Goal: Check status: Check status

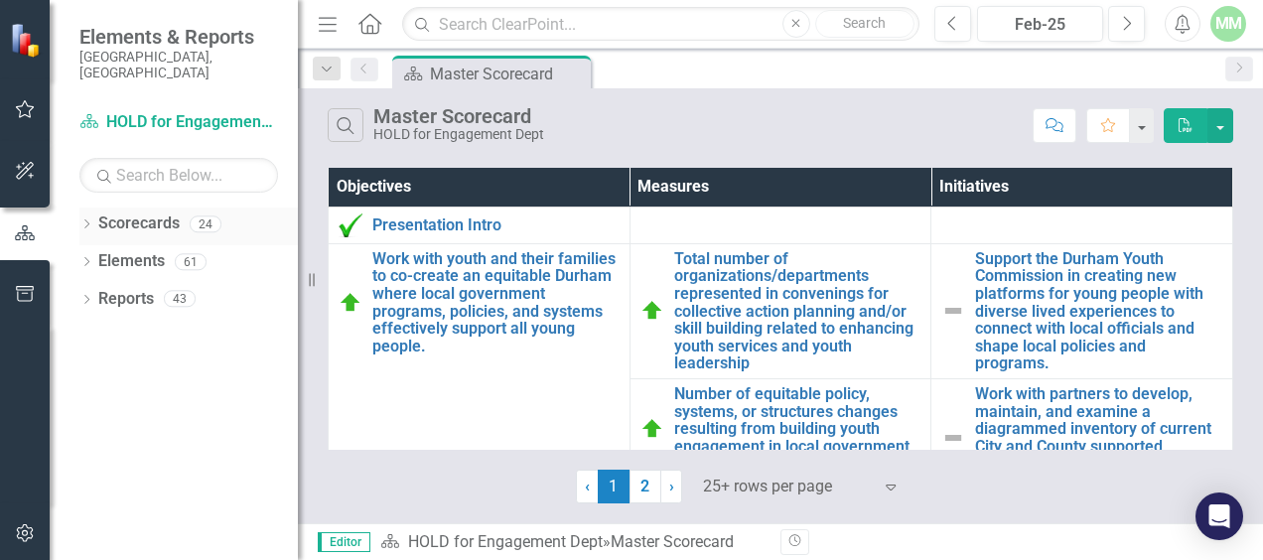
click at [95, 207] on div "Dropdown Scorecards 24" at bounding box center [188, 226] width 218 height 38
click at [148, 162] on input "text" at bounding box center [178, 175] width 199 height 35
type input "human"
click at [87, 218] on div "Dropdown" at bounding box center [86, 226] width 14 height 17
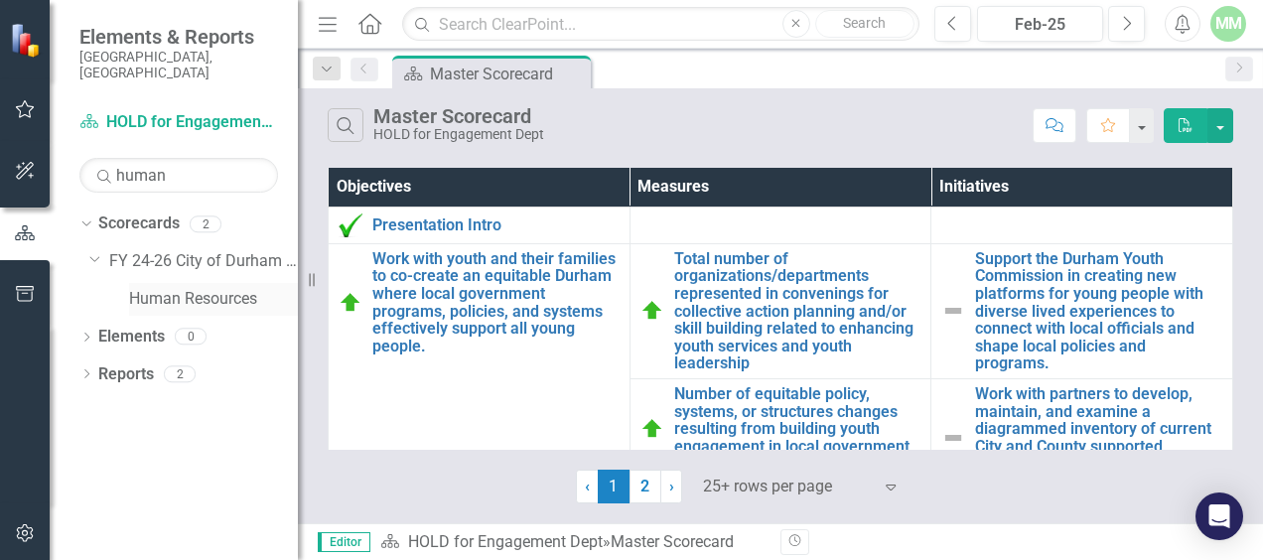
click at [176, 293] on link "Human Resources" at bounding box center [213, 299] width 169 height 23
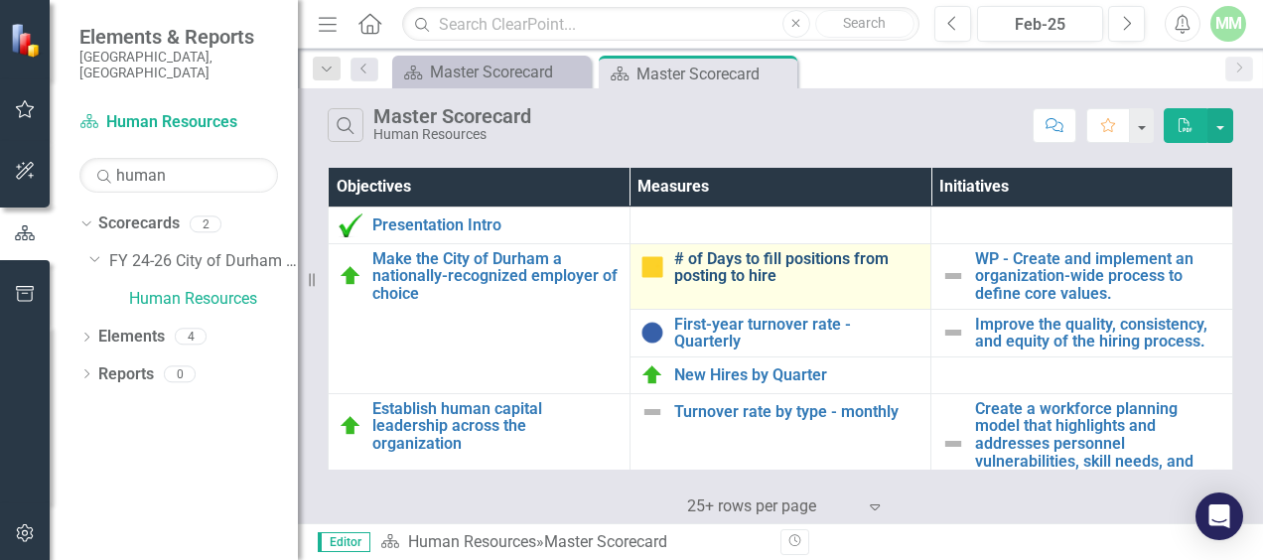
click at [739, 250] on link "# of Days to fill positions from posting to hire" at bounding box center [797, 267] width 247 height 35
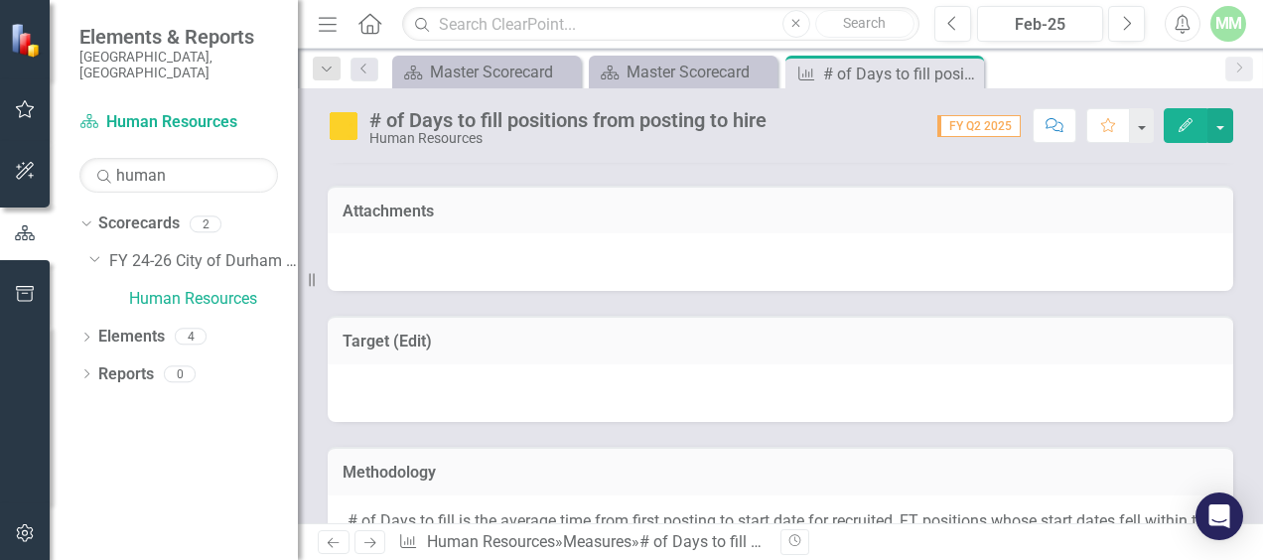
scroll to position [191, 0]
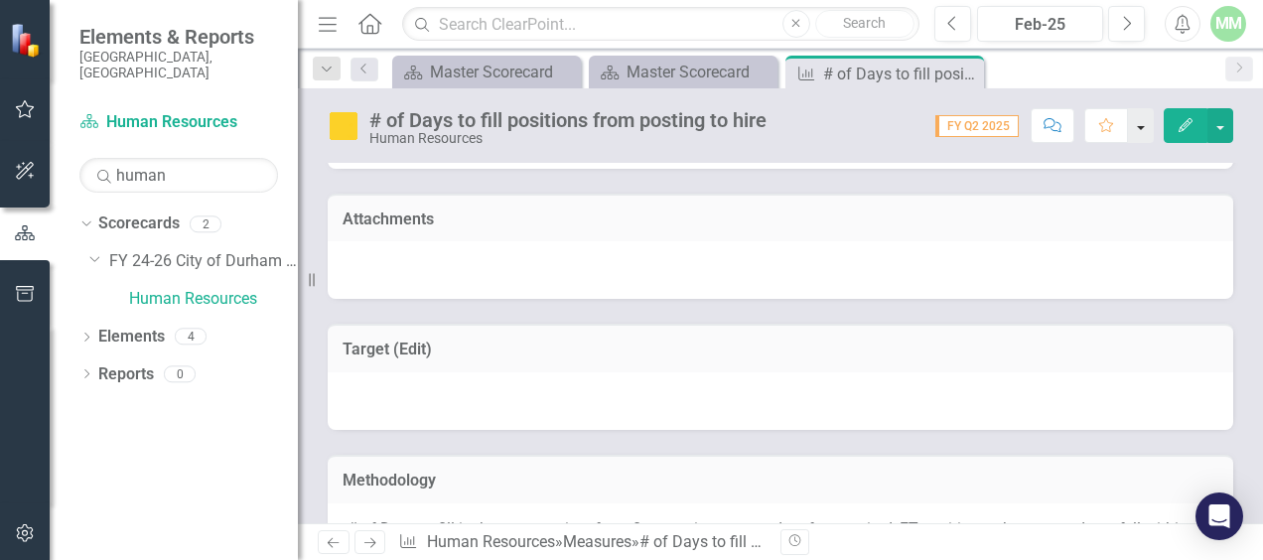
click at [1142, 128] on button "button" at bounding box center [1141, 125] width 26 height 35
click at [1231, 123] on button "button" at bounding box center [1220, 125] width 26 height 35
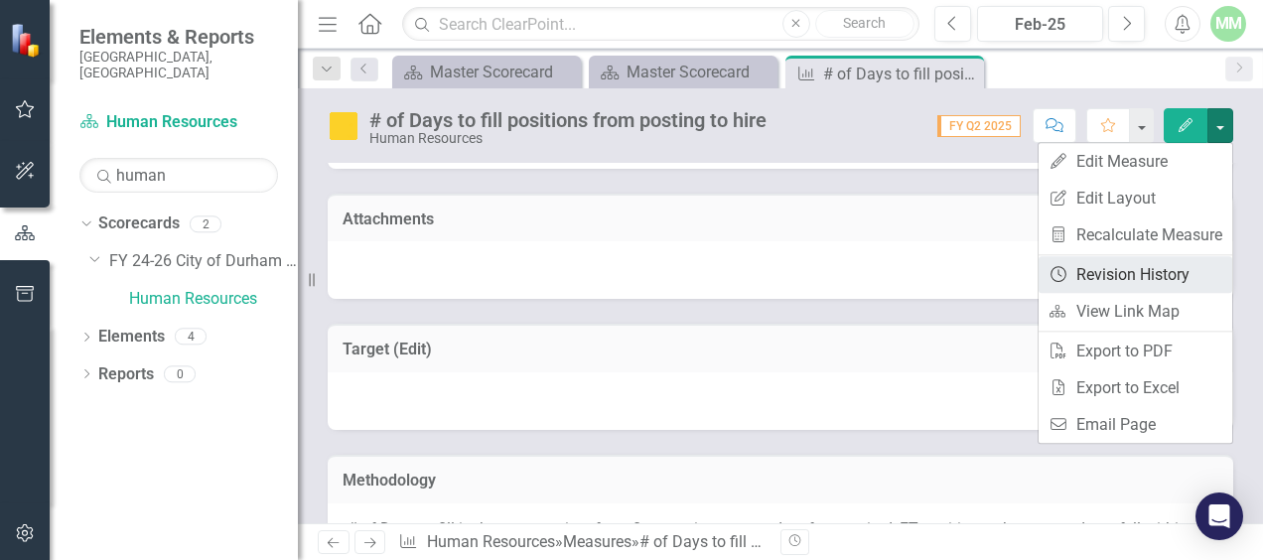
click at [1132, 278] on link "Revision History Revision History" at bounding box center [1135, 274] width 194 height 37
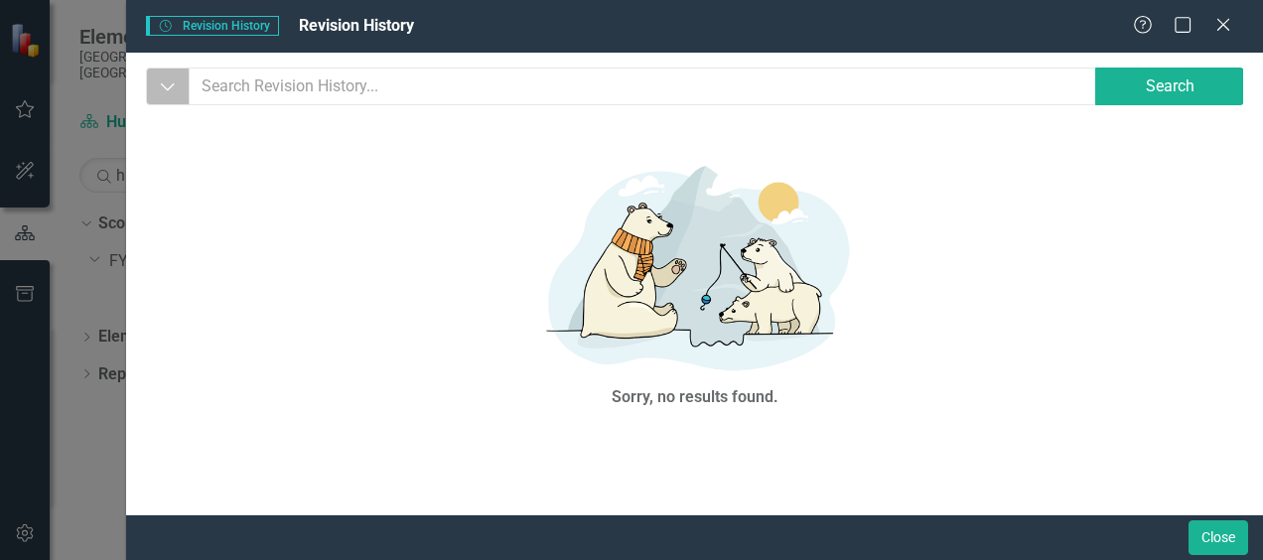
click at [169, 86] on icon "Dropdown" at bounding box center [168, 86] width 18 height 20
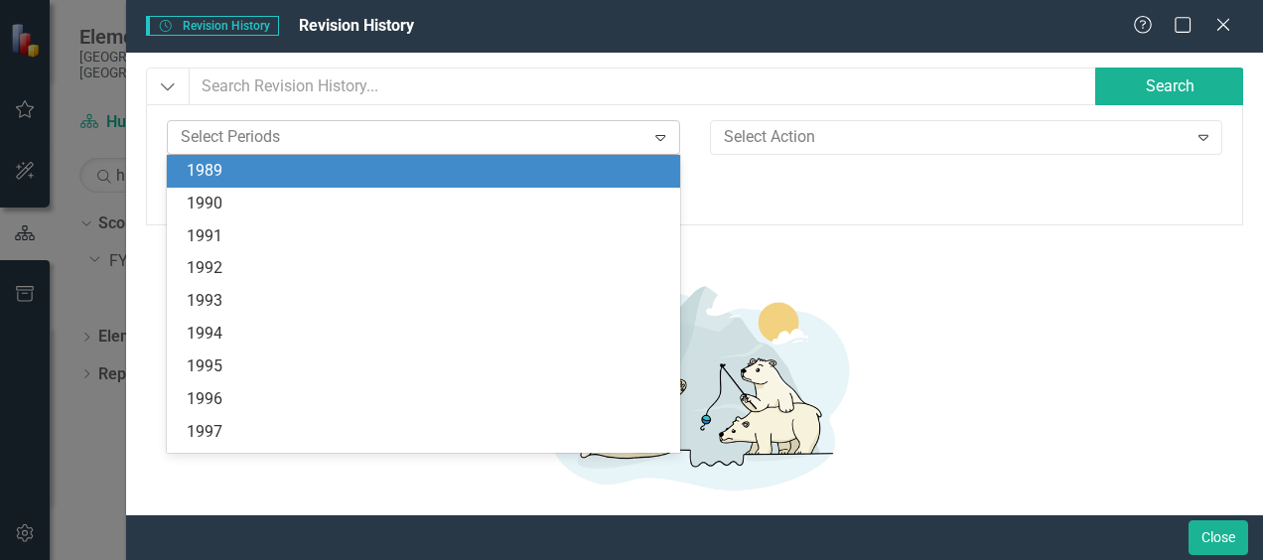
click at [512, 135] on div at bounding box center [409, 137] width 472 height 27
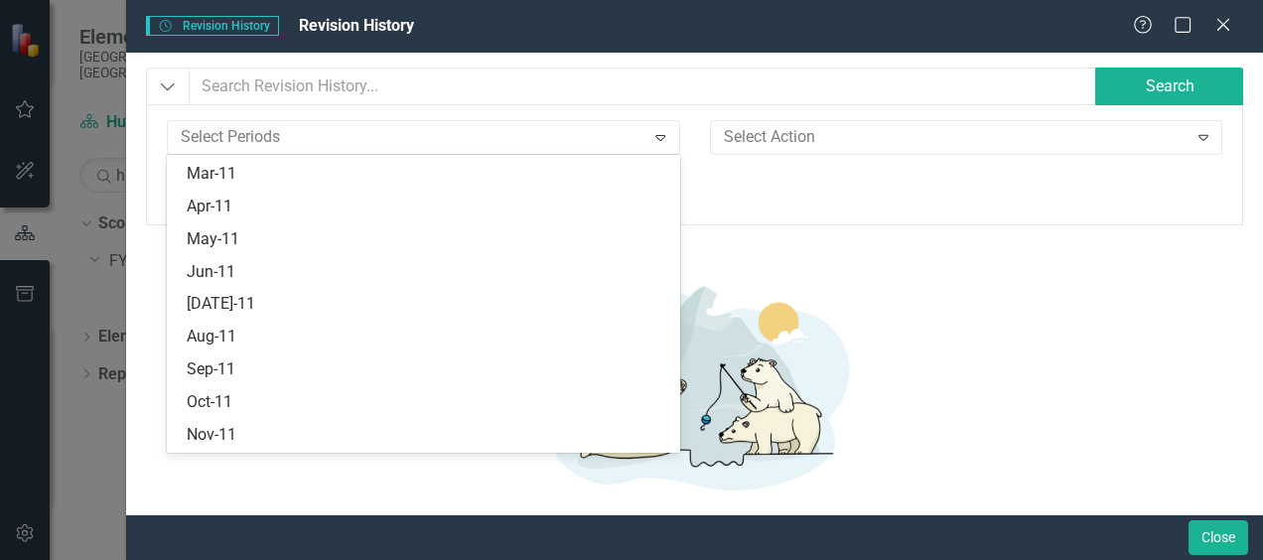
scroll to position [1894, 0]
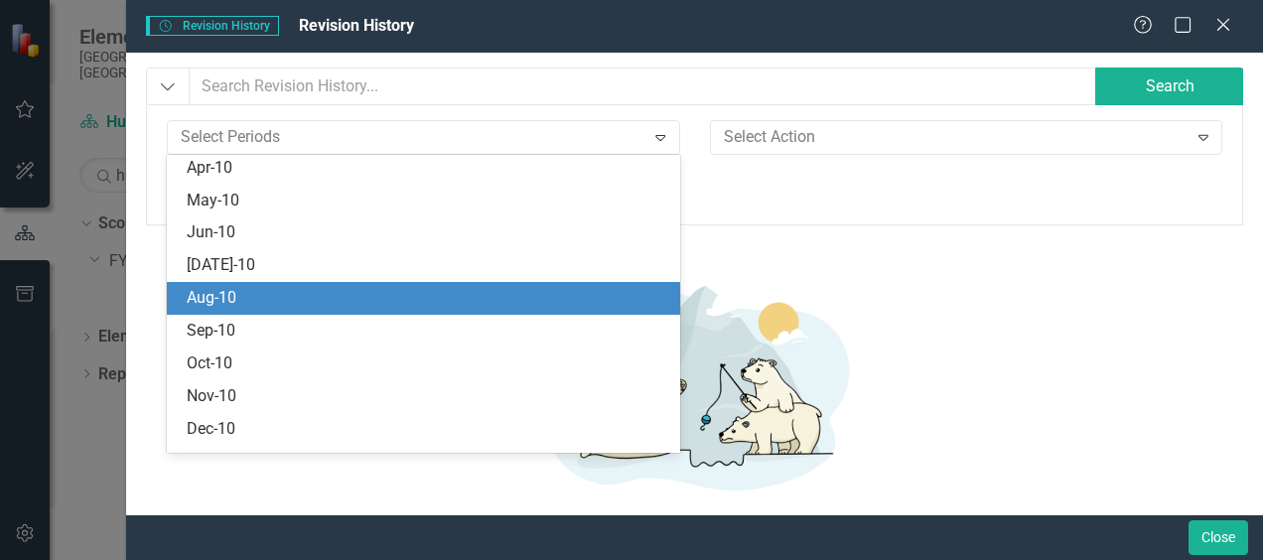
click at [246, 286] on div "Aug-10" at bounding box center [423, 298] width 513 height 33
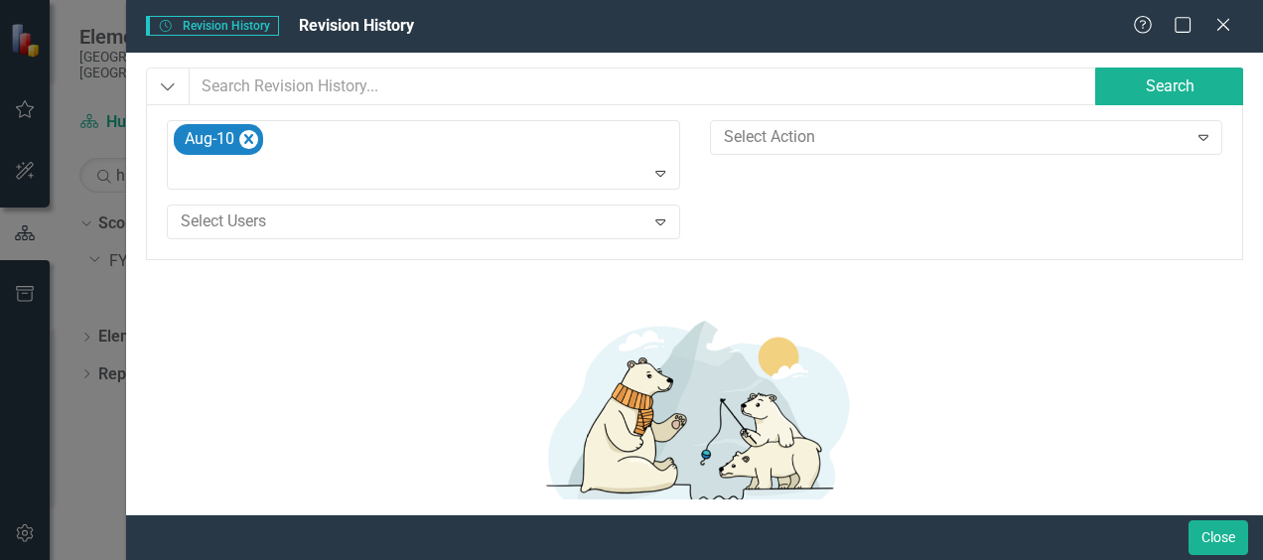
click at [1062, 119] on div "Aug-10 Expand Select Action Expand Select Users Expand" at bounding box center [694, 182] width 1097 height 155
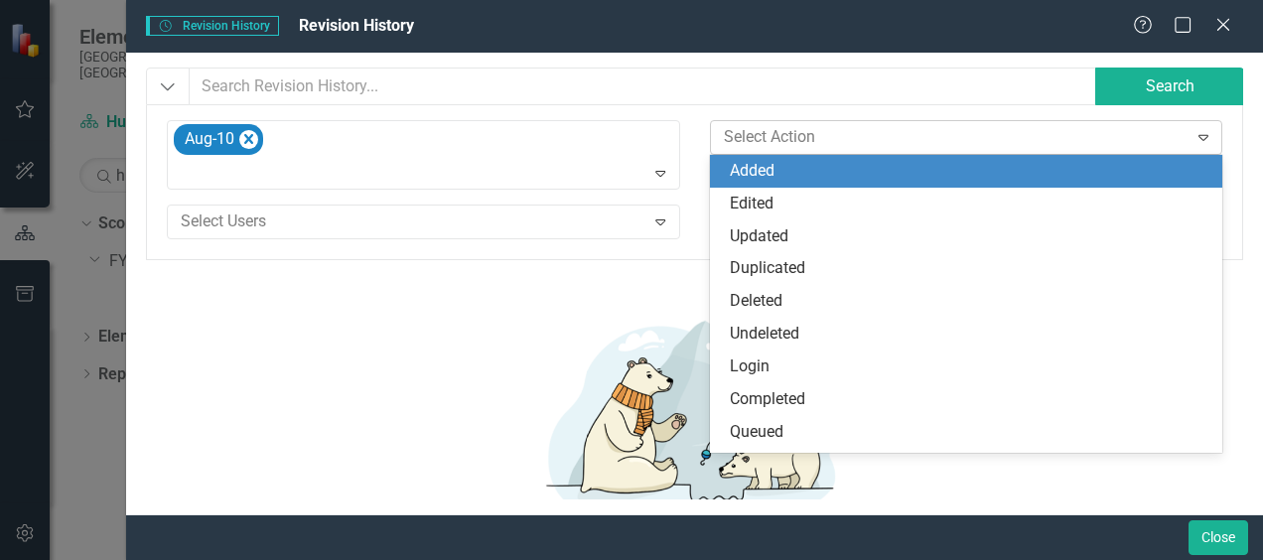
click at [1042, 133] on div at bounding box center [952, 137] width 472 height 27
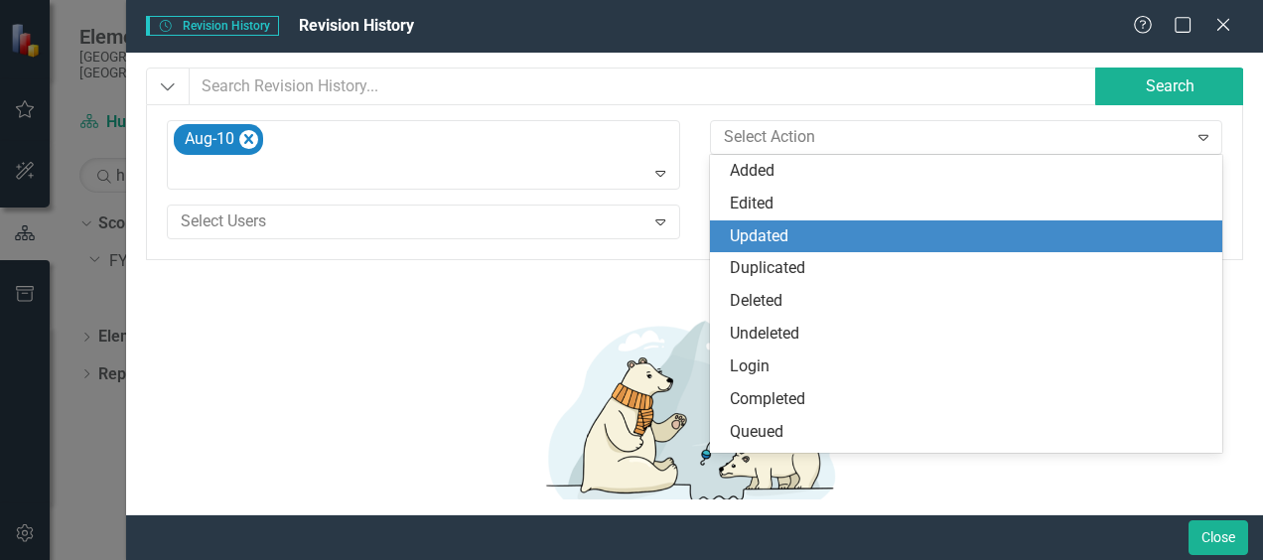
click at [850, 243] on div "Updated" at bounding box center [971, 236] width 482 height 23
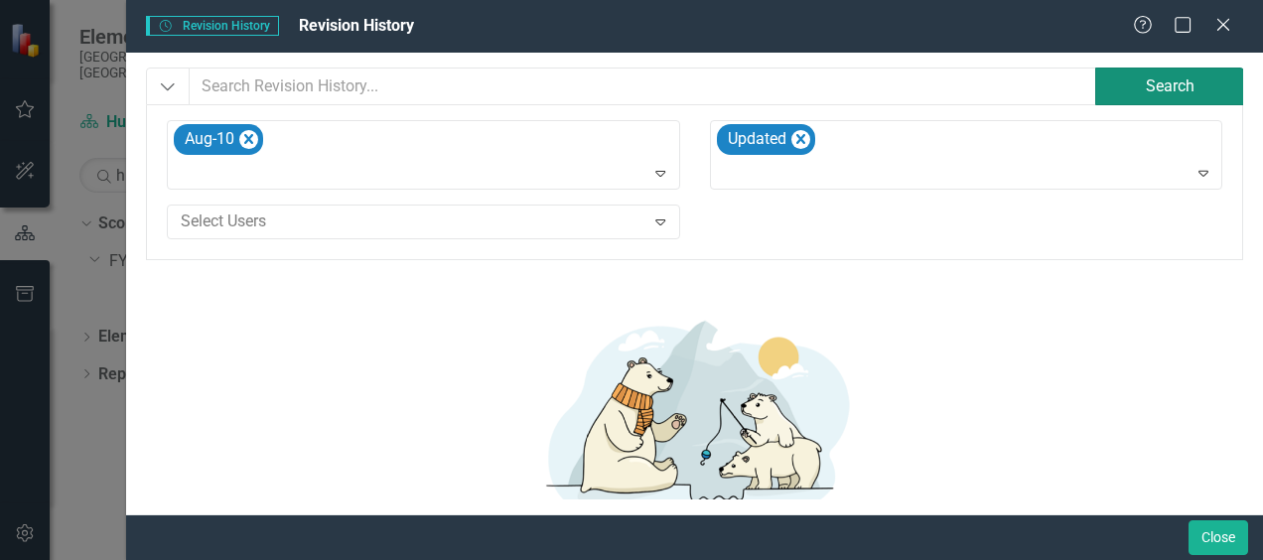
click at [1138, 86] on button "Search" at bounding box center [1169, 87] width 149 height 38
click at [432, 234] on div "Select Users" at bounding box center [407, 222] width 472 height 31
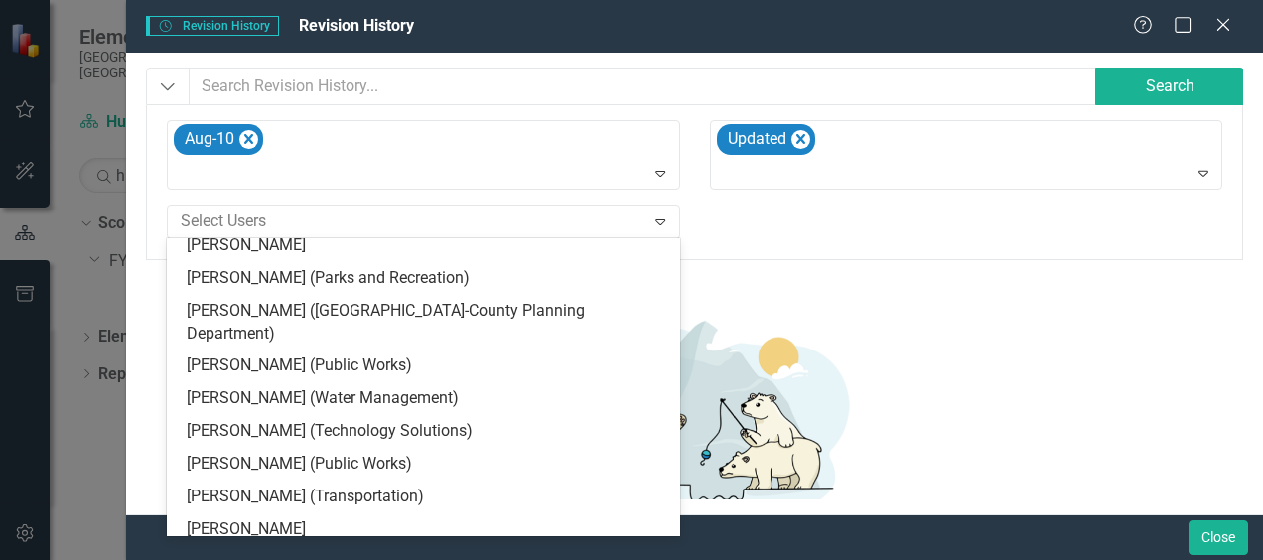
scroll to position [808, 0]
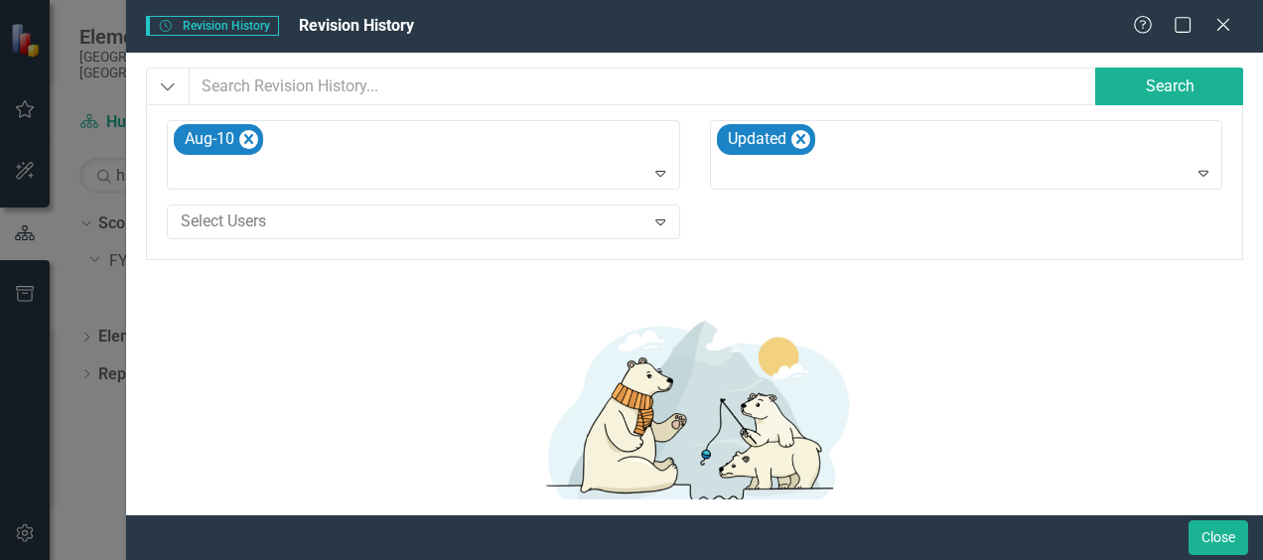
click at [802, 308] on img at bounding box center [695, 421] width 596 height 232
click at [1216, 20] on icon at bounding box center [1222, 24] width 15 height 15
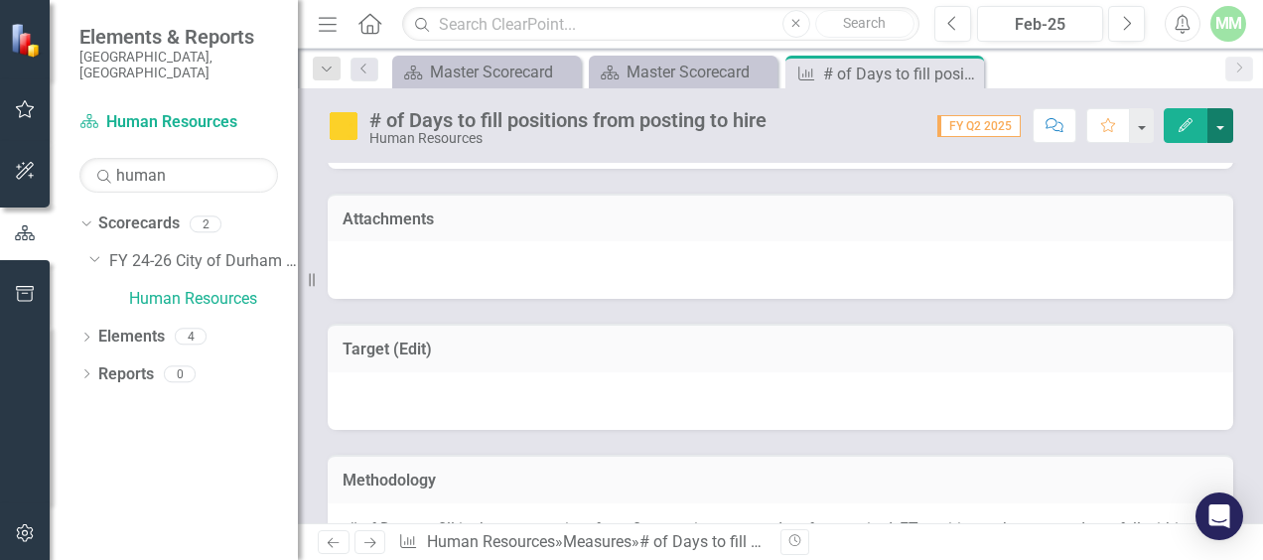
click at [1227, 126] on button "button" at bounding box center [1220, 125] width 26 height 35
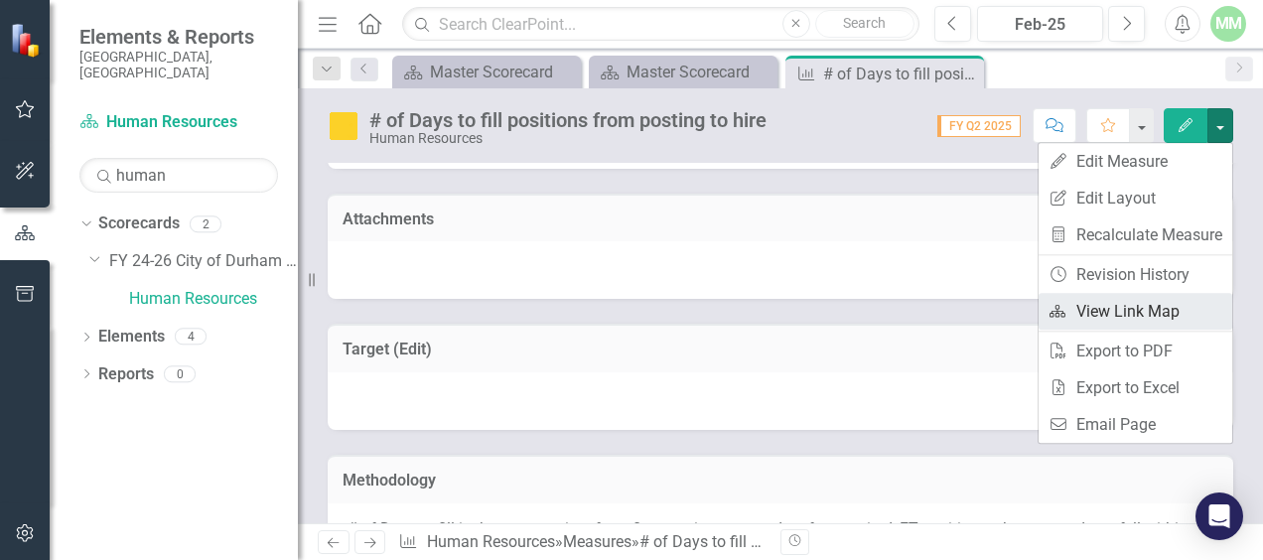
click at [1156, 311] on link "Link Map View Link Map" at bounding box center [1135, 311] width 194 height 37
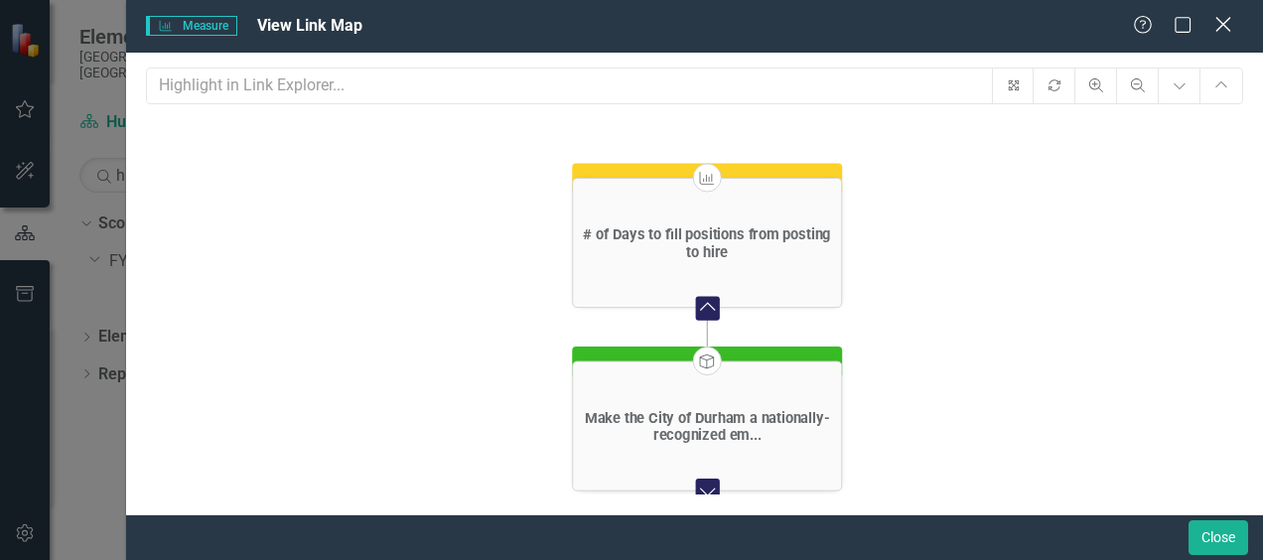
click at [1231, 19] on icon "Close" at bounding box center [1222, 24] width 25 height 19
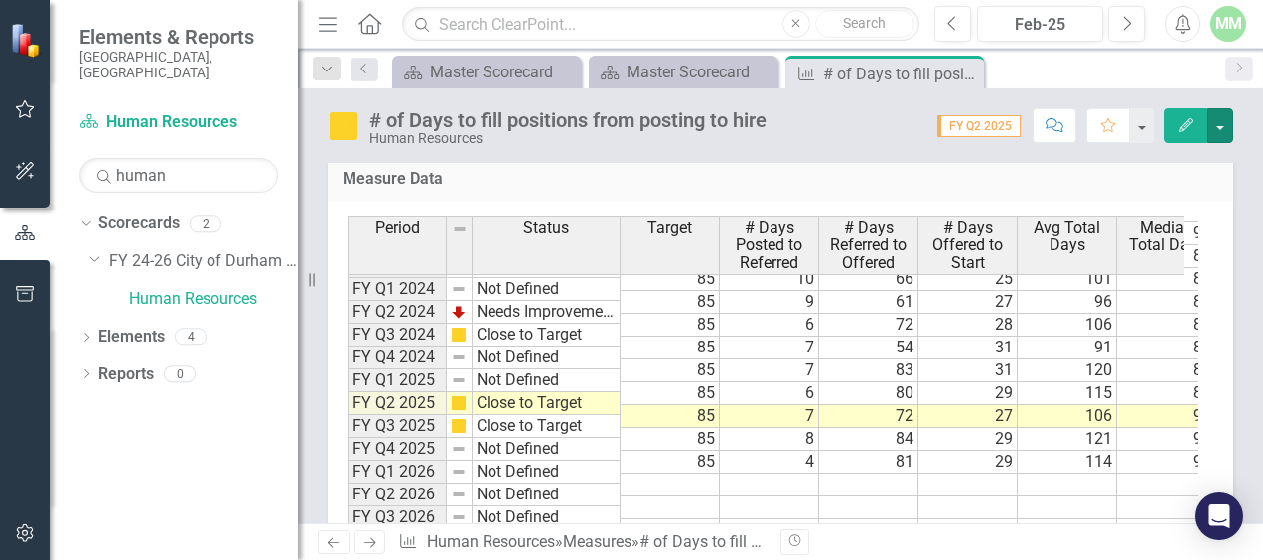
scroll to position [1315, 0]
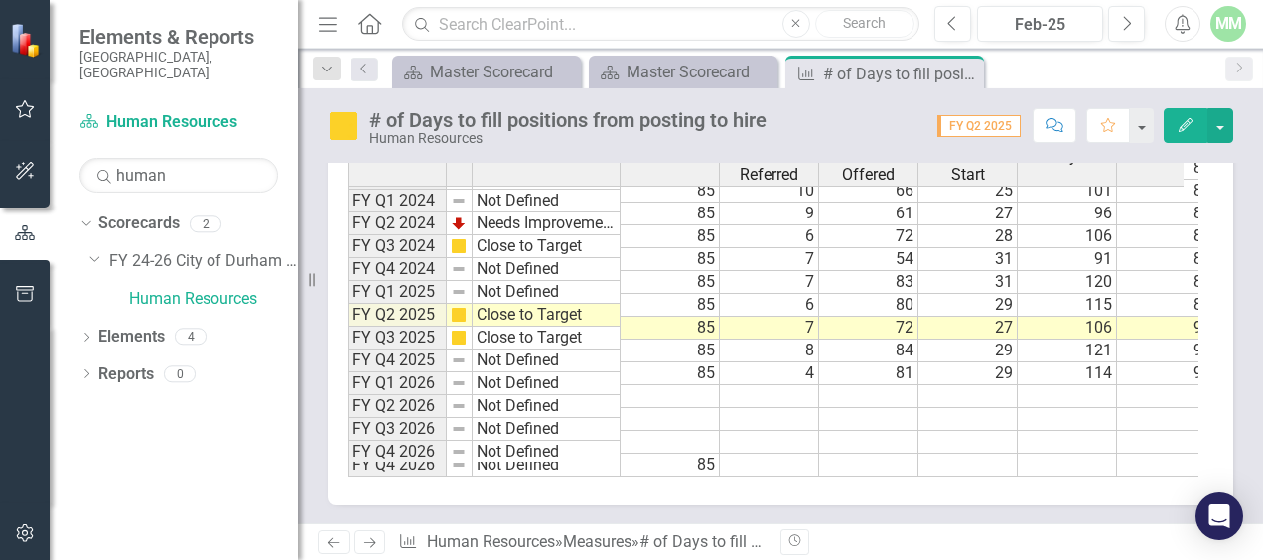
click at [983, 542] on div "Revision History" at bounding box center [1242, 542] width 925 height 26
